Goal: Find specific page/section: Find specific page/section

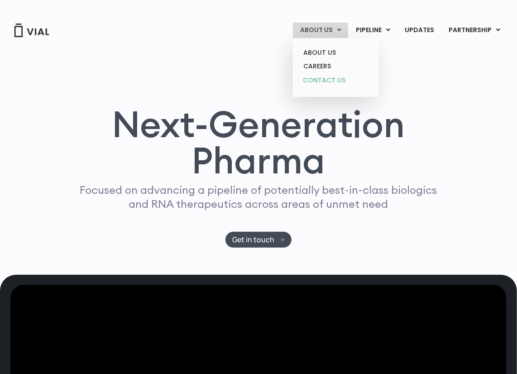
click at [321, 79] on link "CONTACT US" at bounding box center [335, 80] width 79 height 14
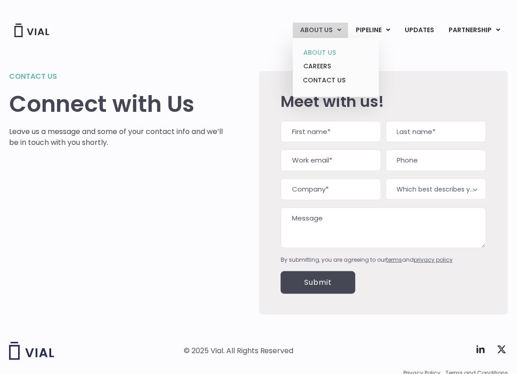
click at [318, 51] on link "ABOUT US" at bounding box center [335, 53] width 79 height 14
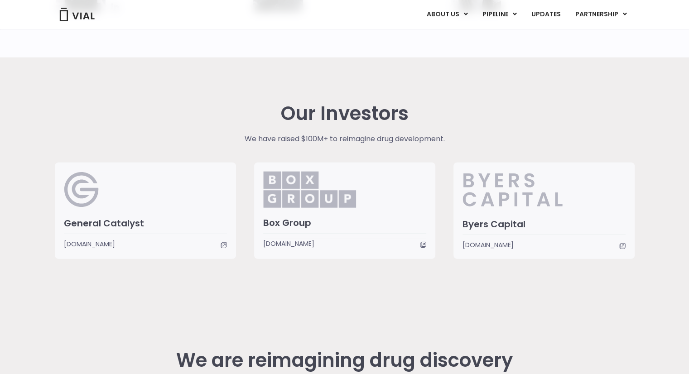
scroll to position [1999, 0]
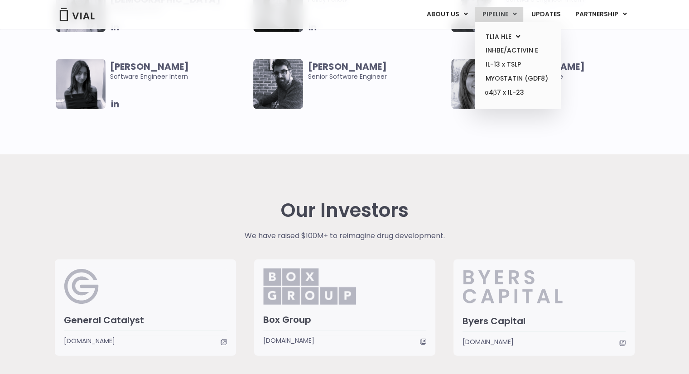
click at [497, 13] on link "PIPELINE" at bounding box center [499, 14] width 48 height 15
